Goal: Ask a question

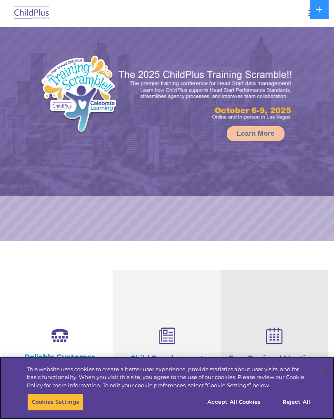
select select "MEDIUM"
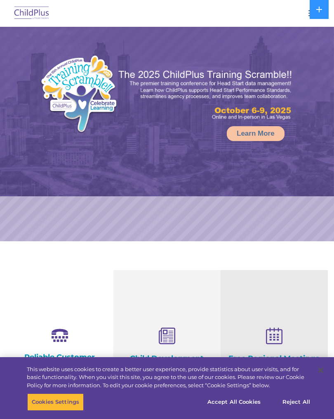
select select "MEDIUM"
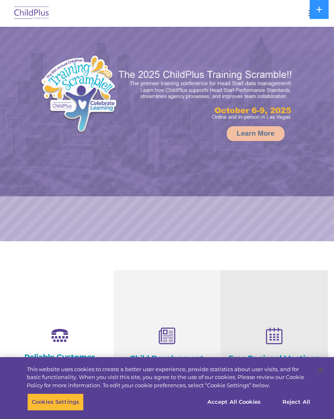
select select "MEDIUM"
